Goal: Information Seeking & Learning: Stay updated

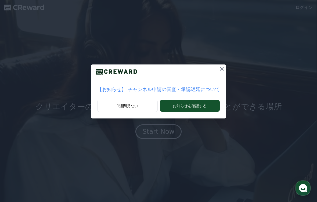
click at [220, 71] on icon at bounding box center [222, 69] width 6 height 6
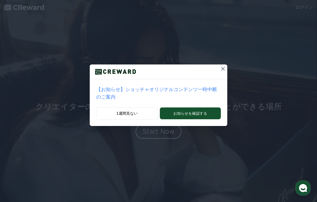
click at [221, 72] on button at bounding box center [223, 69] width 9 height 9
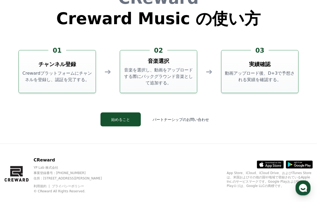
scroll to position [1430, 0]
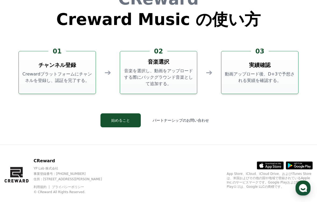
click at [132, 121] on button "始めること" at bounding box center [121, 120] width 40 height 14
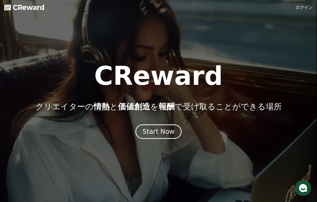
click at [174, 133] on button "Start Now" at bounding box center [159, 131] width 47 height 15
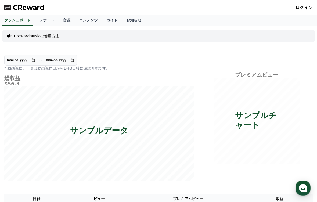
click at [47, 23] on link "レポート" at bounding box center [47, 20] width 24 height 10
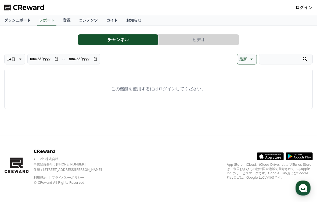
click at [109, 23] on link "ガイド" at bounding box center [112, 20] width 20 height 10
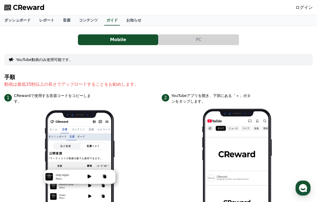
click at [134, 21] on link "お知らせ" at bounding box center [134, 20] width 24 height 10
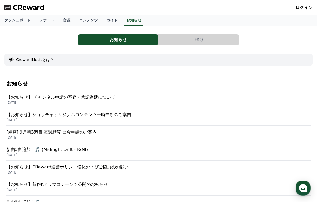
click at [241, 101] on p "[DATE]" at bounding box center [158, 103] width 304 height 4
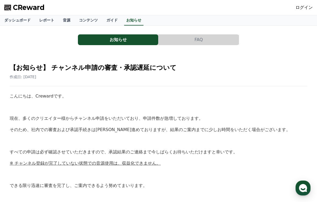
click at [130, 40] on button "お知らせ" at bounding box center [118, 39] width 80 height 11
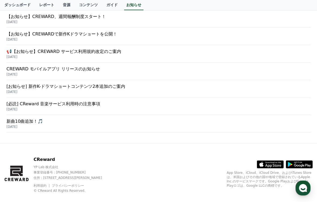
scroll to position [221, 0]
click at [228, 106] on p "[必読] CReward 音楽サービス利用時の注意事項" at bounding box center [158, 104] width 304 height 6
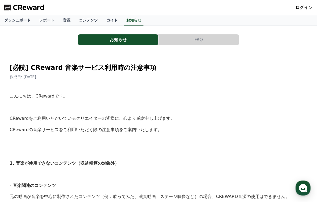
scroll to position [221, 0]
